Goal: Task Accomplishment & Management: Understand process/instructions

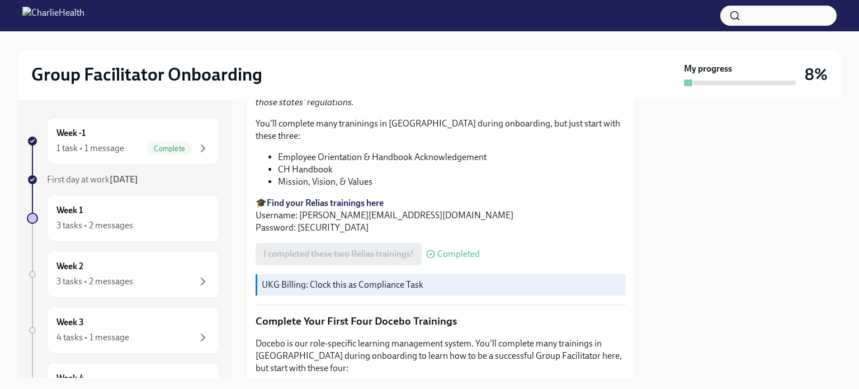
scroll to position [1293, 0]
click at [39, 22] on img at bounding box center [53, 16] width 62 height 18
click at [80, 20] on img at bounding box center [53, 16] width 62 height 18
click at [109, 107] on div "Week -1 1 task • 1 message Complete First day at work [DATE] Week 1 3 tasks • 2…" at bounding box center [125, 239] width 215 height 278
drag, startPoint x: 8, startPoint y: 2, endPoint x: 501, endPoint y: 102, distance: 503.6
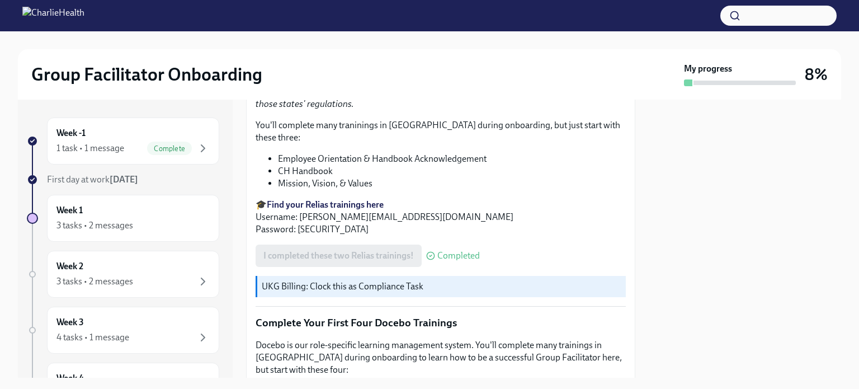
click at [501, 102] on p "Relias is our compliance platform. We work with clients across the country in v…" at bounding box center [441, 91] width 370 height 37
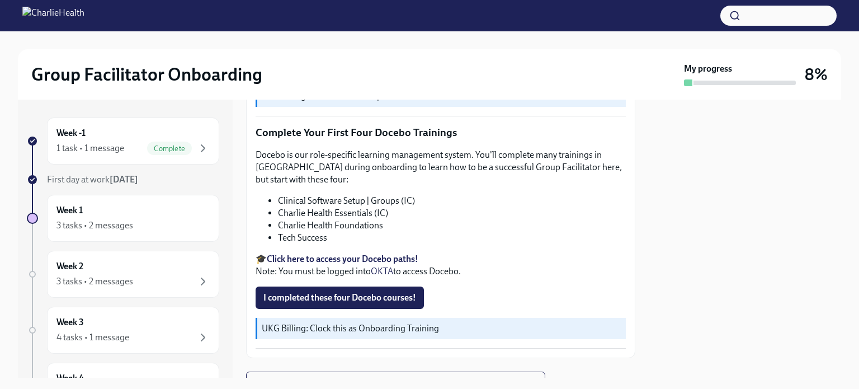
scroll to position [1517, 0]
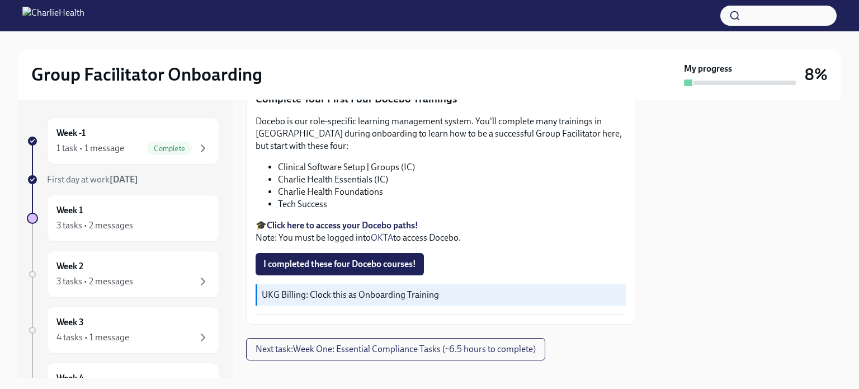
click at [360, 55] on div "Group Facilitator Onboarding My progress 8%" at bounding box center [430, 74] width 824 height 50
click at [347, 258] on span "I completed these four Docebo courses!" at bounding box center [340, 263] width 153 height 11
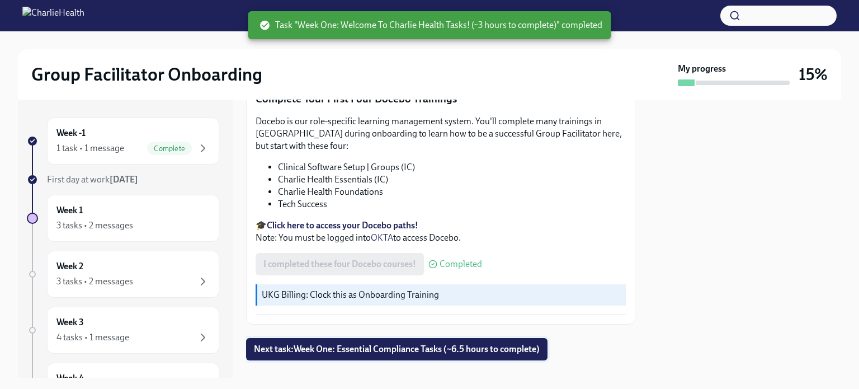
click at [370, 344] on span "Next task : Week One: Essential Compliance Tasks (~6.5 hours to complete)" at bounding box center [397, 349] width 286 height 11
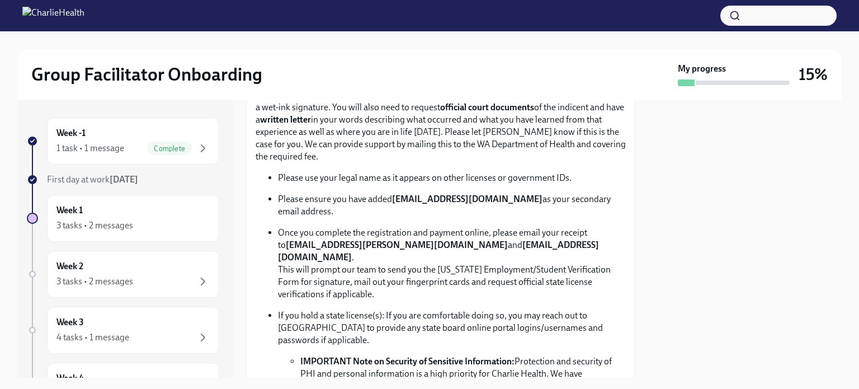
scroll to position [671, 0]
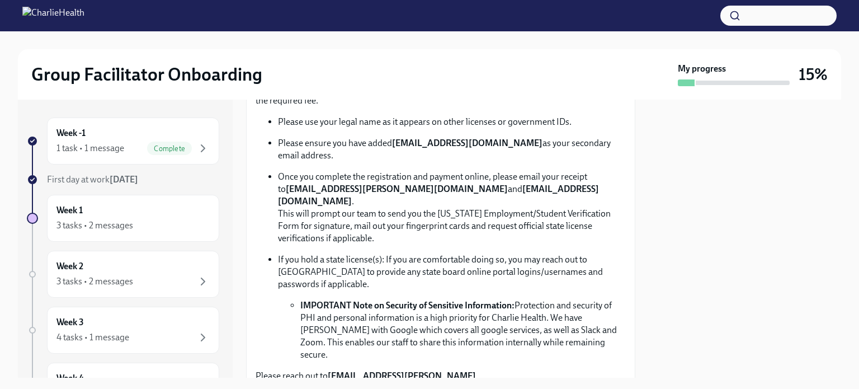
click at [396, 138] on strong "newlicense@charliehealth.com" at bounding box center [467, 143] width 151 height 11
click at [411, 138] on strong "newlicense@charliehealth.com" at bounding box center [467, 143] width 151 height 11
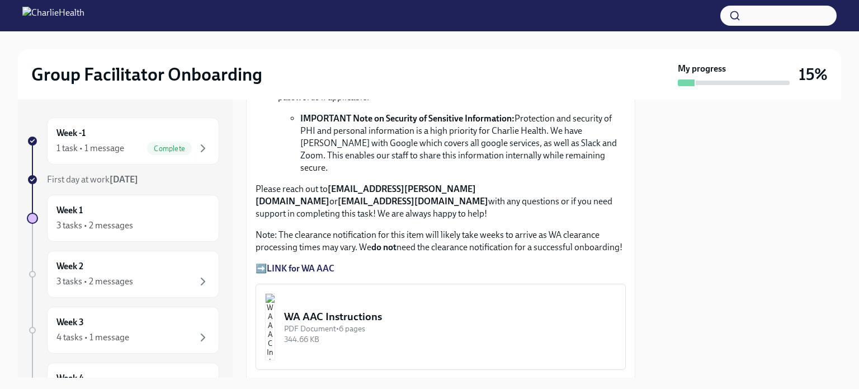
scroll to position [839, 0]
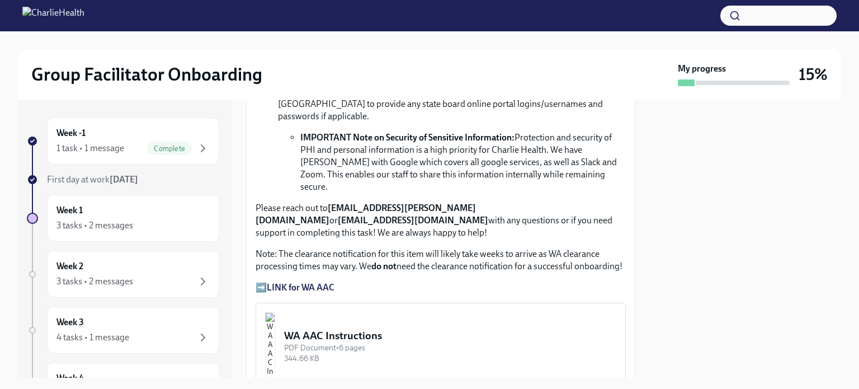
click at [280, 282] on strong "LINK for WA AAC" at bounding box center [301, 287] width 68 height 11
click at [291, 282] on strong "LINK for WA AAC" at bounding box center [301, 287] width 68 height 11
click at [275, 312] on img "button" at bounding box center [270, 345] width 10 height 67
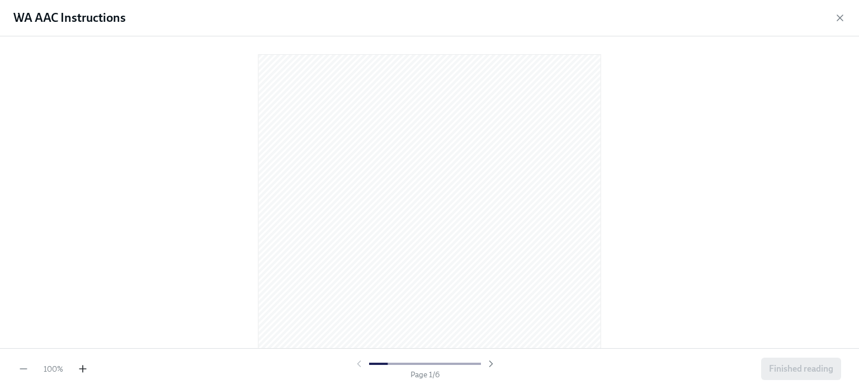
click at [83, 369] on icon "button" at bounding box center [83, 368] width 0 height 7
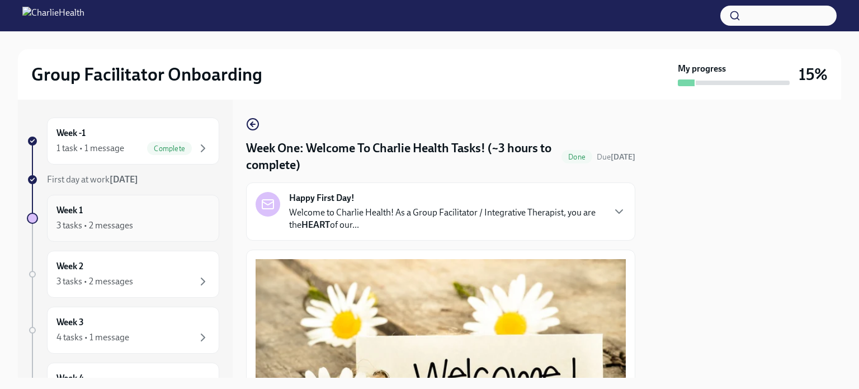
click at [87, 217] on div "Week 1 3 tasks • 2 messages" at bounding box center [133, 218] width 153 height 28
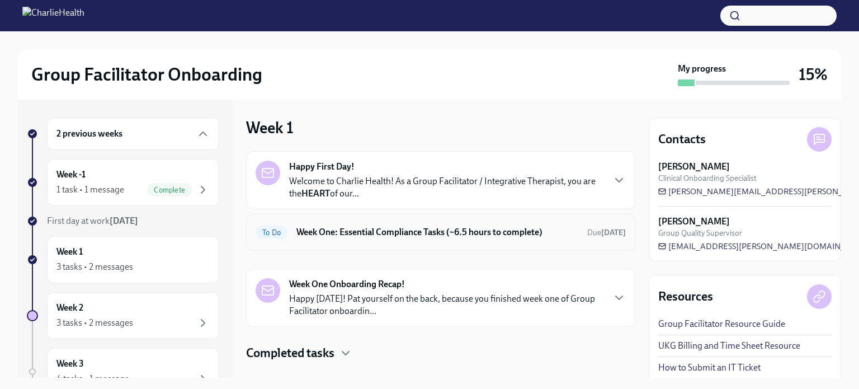
scroll to position [18, 0]
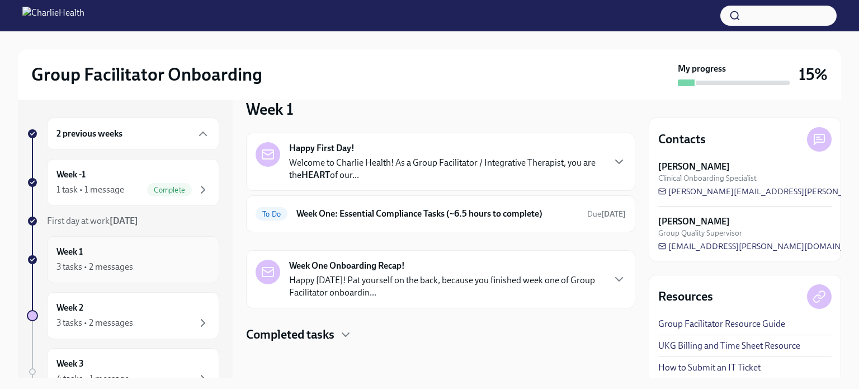
click at [96, 261] on div "3 tasks • 2 messages" at bounding box center [95, 267] width 77 height 12
click at [445, 208] on h6 "Week One: Essential Compliance Tasks (~6.5 hours to complete)" at bounding box center [438, 214] width 282 height 12
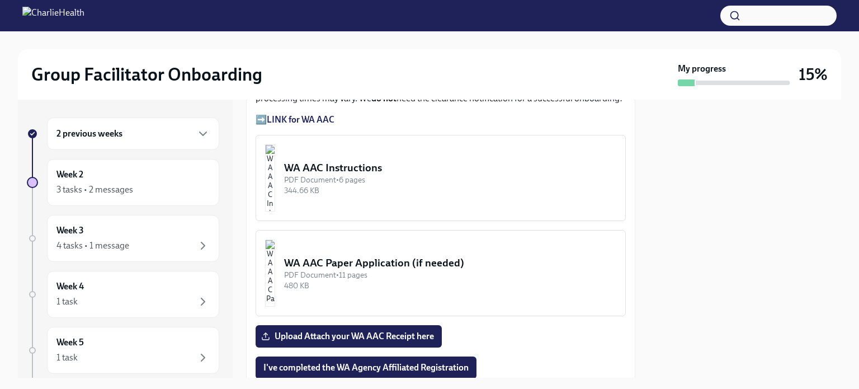
scroll to position [951, 0]
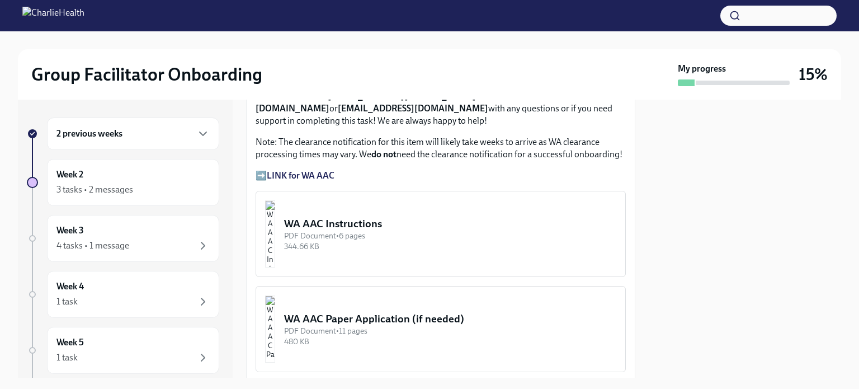
click at [323, 170] on strong "LINK for WA AAC" at bounding box center [301, 175] width 68 height 11
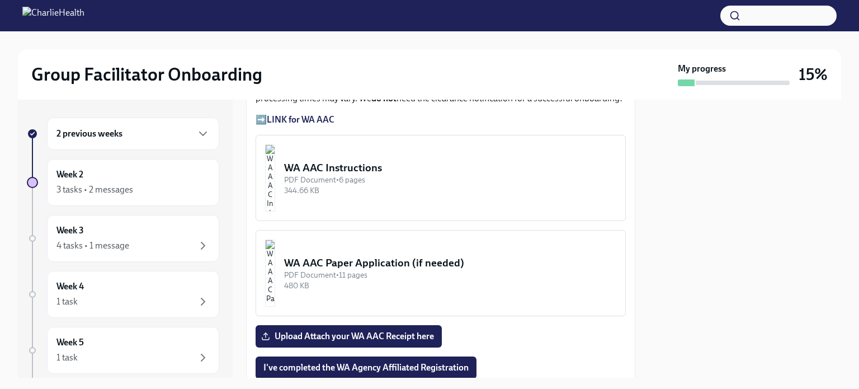
click at [379, 161] on div "WA AAC Instructions" at bounding box center [450, 168] width 332 height 15
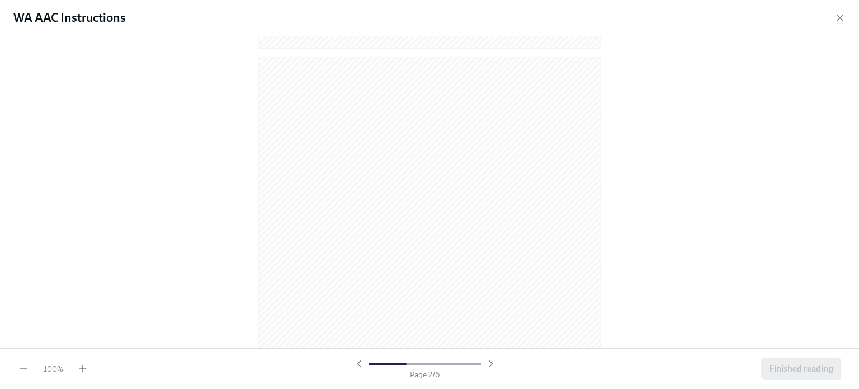
scroll to position [504, 0]
click at [83, 369] on icon "button" at bounding box center [83, 368] width 0 height 7
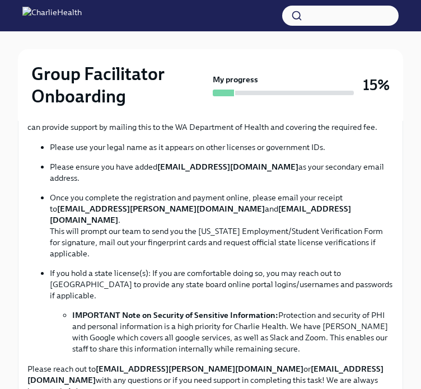
scroll to position [727, 0]
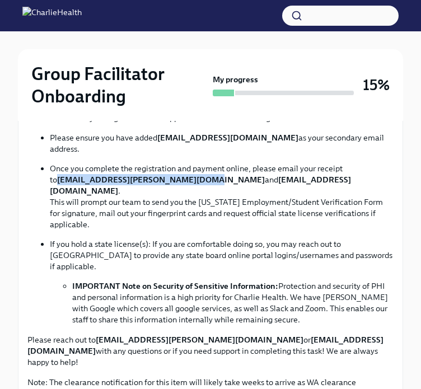
drag, startPoint x: 51, startPoint y: 167, endPoint x: 181, endPoint y: 170, distance: 129.8
click at [181, 175] on strong "corielle.edmond@charliehealth.com" at bounding box center [161, 180] width 208 height 10
copy strong "corielle.edmond@charliehealth.com"
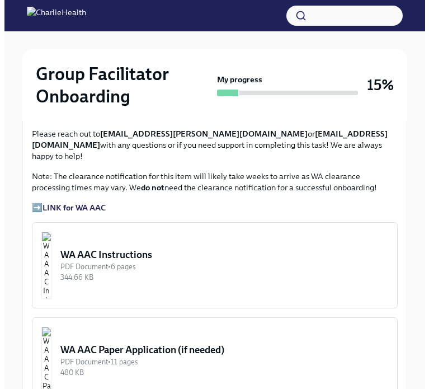
scroll to position [951, 0]
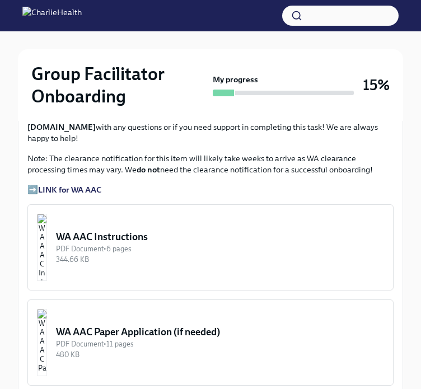
click at [47, 214] on img "button" at bounding box center [42, 247] width 10 height 67
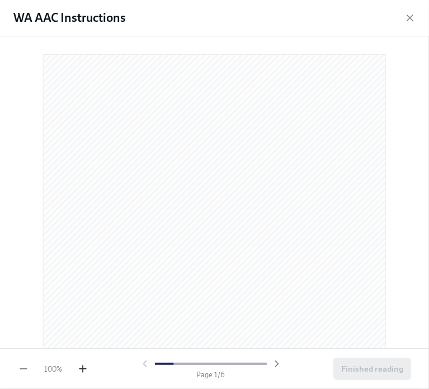
click at [79, 368] on icon "button" at bounding box center [82, 368] width 11 height 11
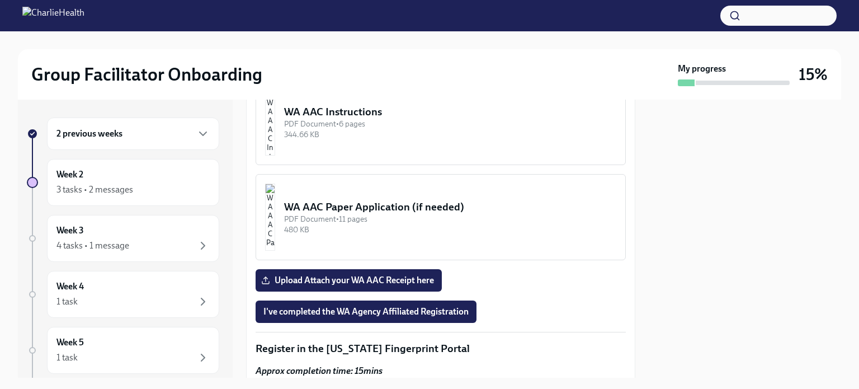
scroll to position [1119, 0]
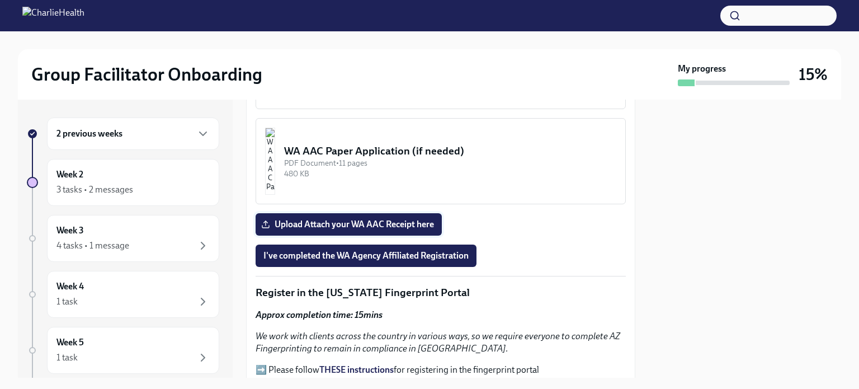
click at [311, 219] on span "Upload Attach your WA AAC Receipt here" at bounding box center [349, 224] width 171 height 11
click at [0, 0] on input "Upload Attach your WA AAC Receipt here" at bounding box center [0, 0] width 0 height 0
click at [363, 250] on span "I've completed the WA Agency Affiliated Registration" at bounding box center [366, 255] width 205 height 11
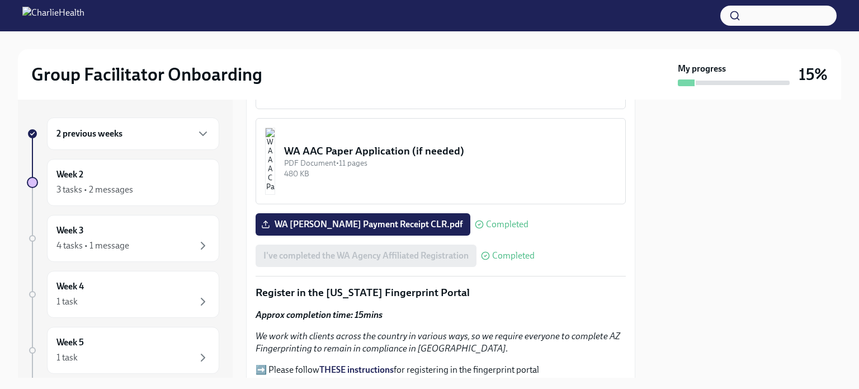
click at [747, 215] on div at bounding box center [745, 239] width 192 height 278
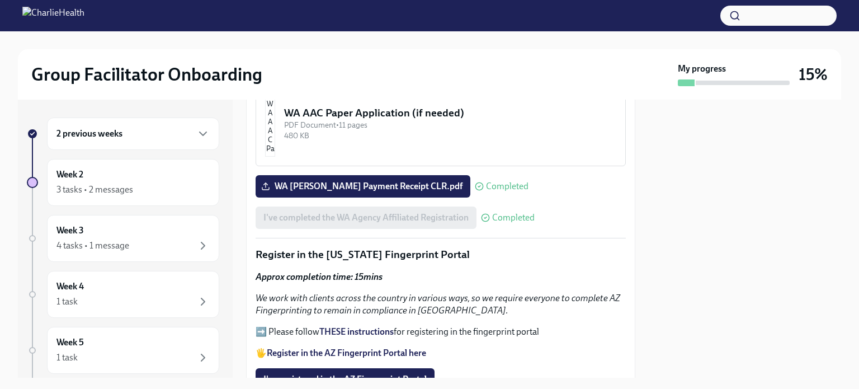
scroll to position [1287, 0]
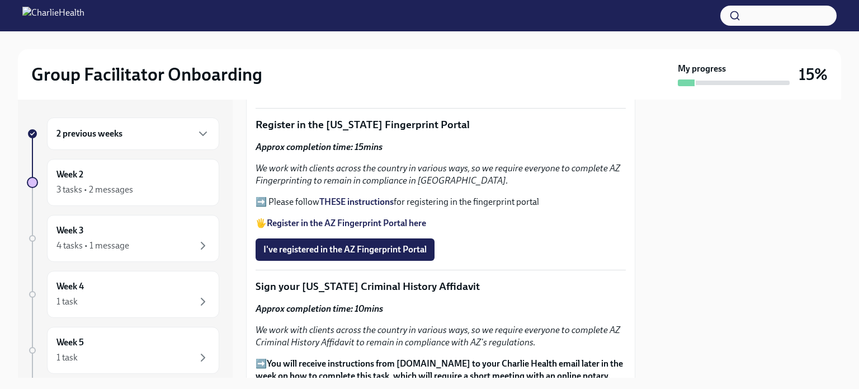
click at [368, 196] on strong "THESE instructions" at bounding box center [356, 201] width 74 height 11
click at [340, 218] on strong "Register in the AZ Fingerprint Portal here" at bounding box center [346, 223] width 159 height 11
click at [355, 244] on span "I've registered in the AZ Fingerprint Portal" at bounding box center [345, 249] width 163 height 11
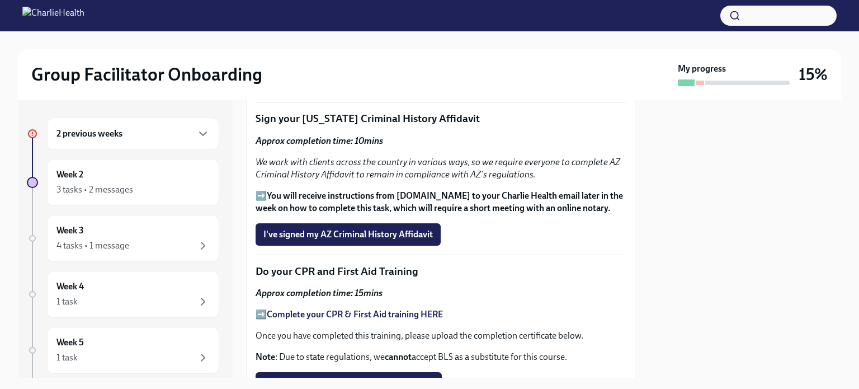
scroll to position [1511, 0]
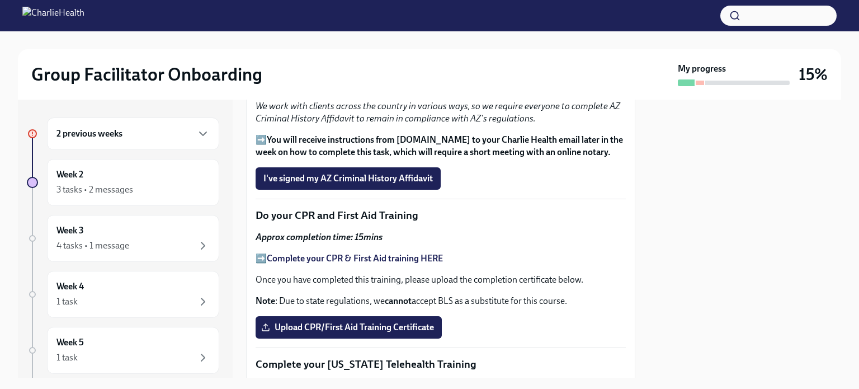
click at [325, 253] on strong "Complete your CPR & First Aid training HERE" at bounding box center [355, 258] width 176 height 11
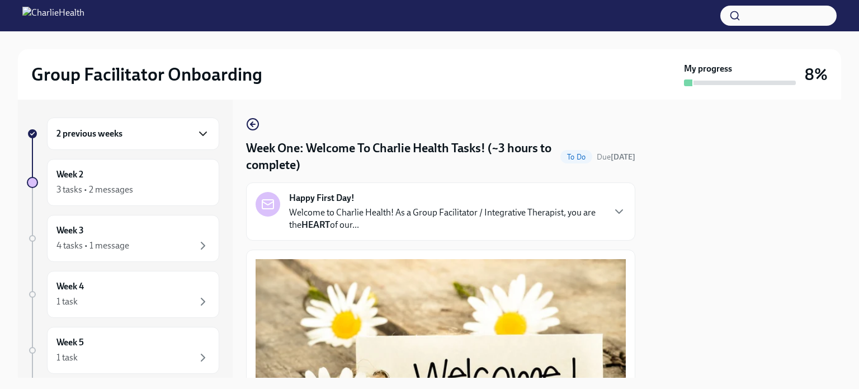
click at [199, 129] on icon "button" at bounding box center [202, 133] width 13 height 13
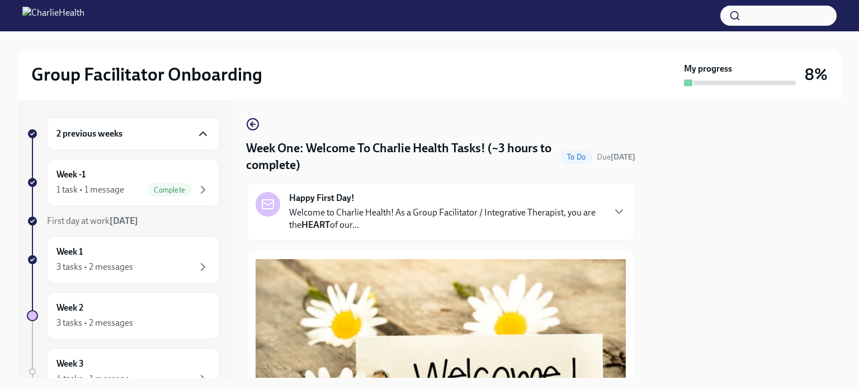
click at [101, 76] on h2 "Group Facilitator Onboarding" at bounding box center [146, 74] width 231 height 22
click at [731, 78] on div "My progress" at bounding box center [740, 74] width 112 height 23
click at [620, 215] on div "Happy First Day! Welcome to Charlie Health! As a Group Facilitator / Integrativ…" at bounding box center [440, 211] width 389 height 58
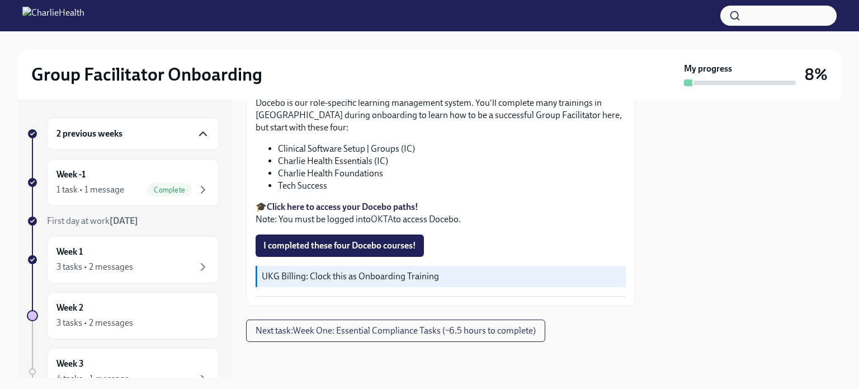
scroll to position [1988, 0]
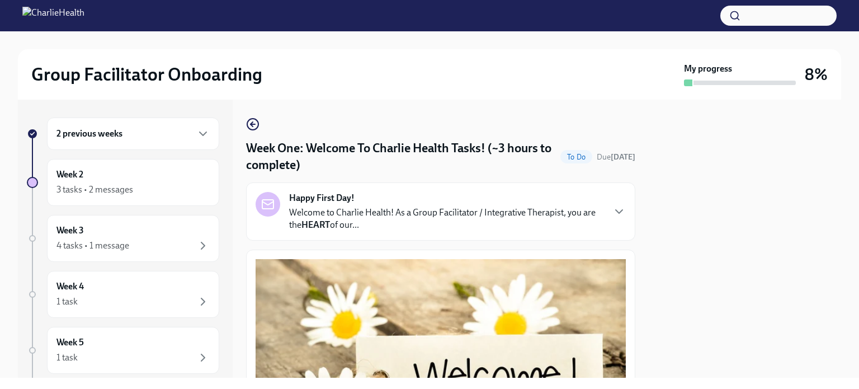
click at [96, 67] on h2 "Group Facilitator Onboarding" at bounding box center [146, 74] width 231 height 22
click at [99, 4] on div at bounding box center [429, 15] width 859 height 31
click at [84, 13] on img at bounding box center [53, 16] width 62 height 18
click at [27, 11] on img at bounding box center [53, 16] width 62 height 18
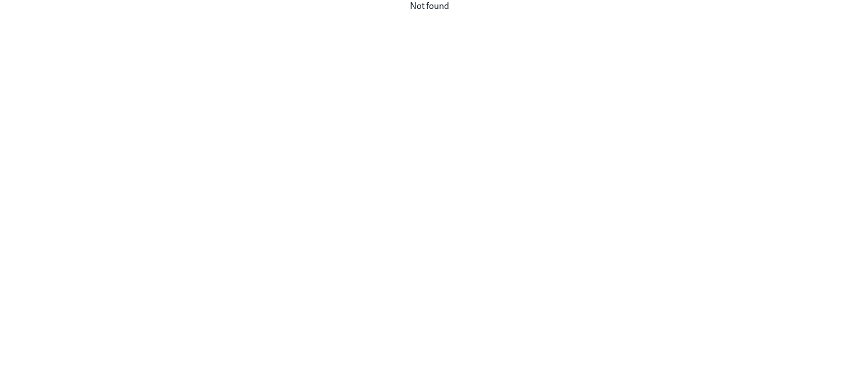
click at [172, 139] on div "Not found" at bounding box center [429, 194] width 859 height 389
